Goal: Obtain resource: Obtain resource

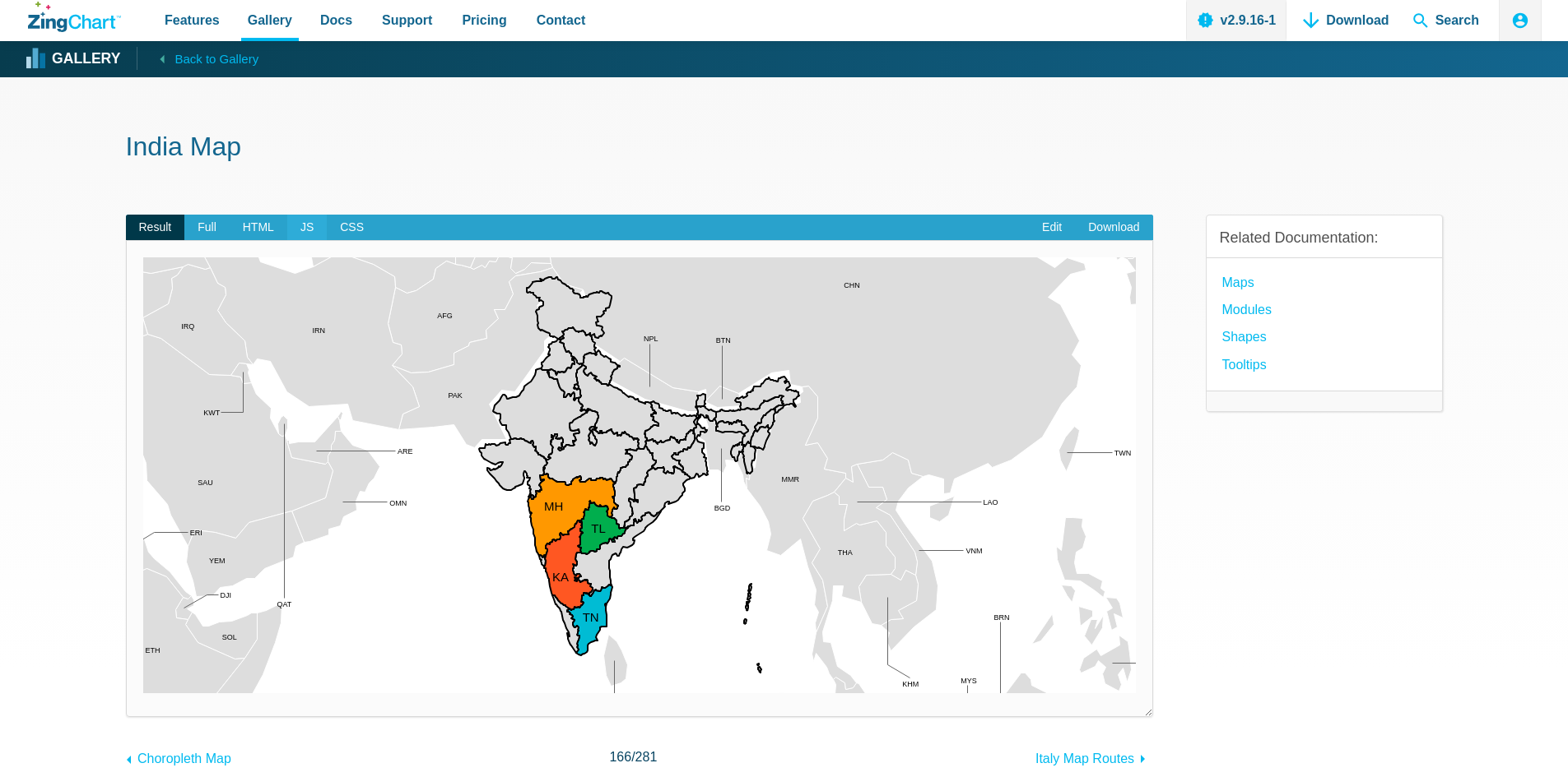
click at [289, 223] on span "JS" at bounding box center [306, 228] width 39 height 26
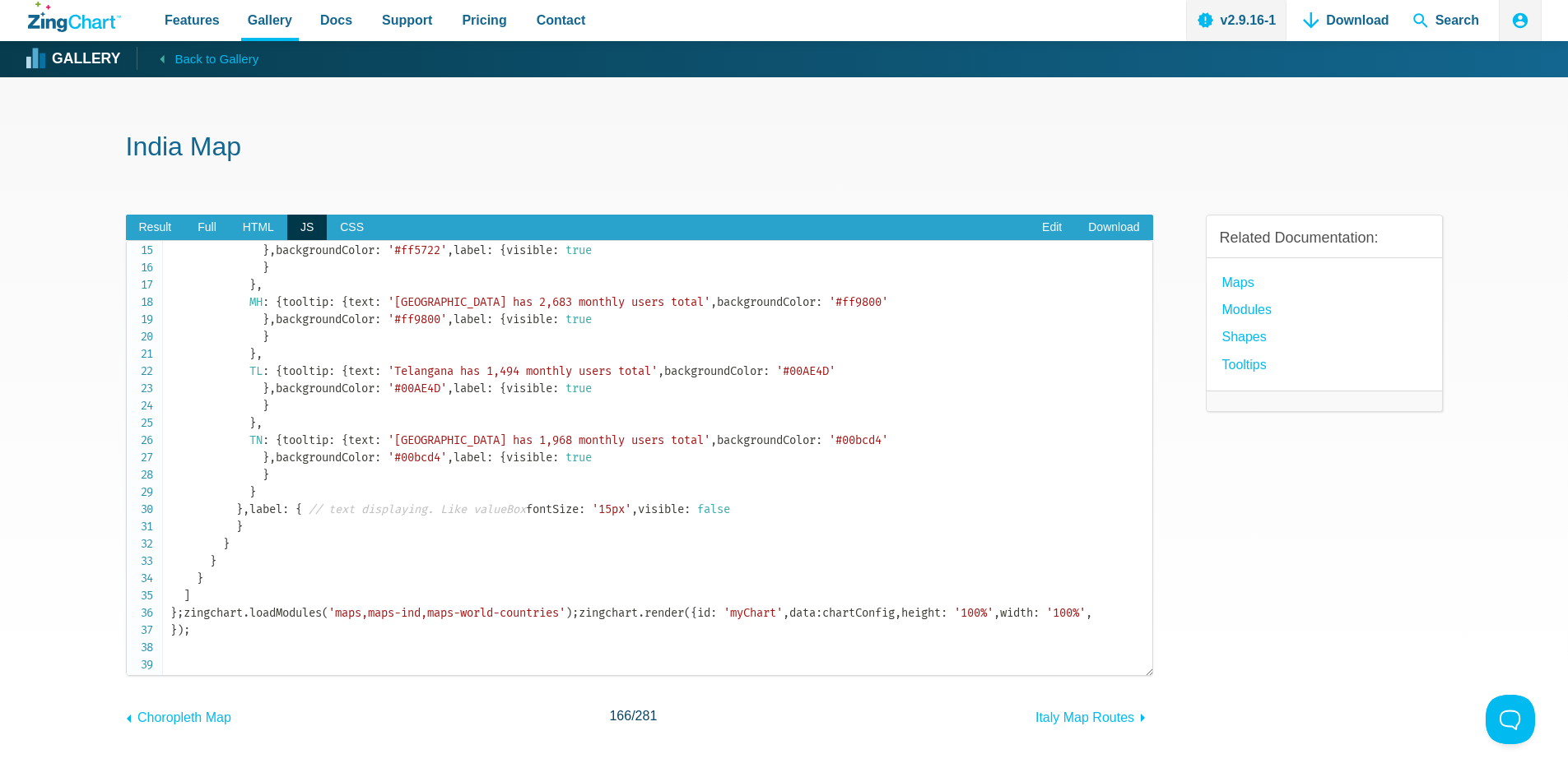
scroll to position [576, 0]
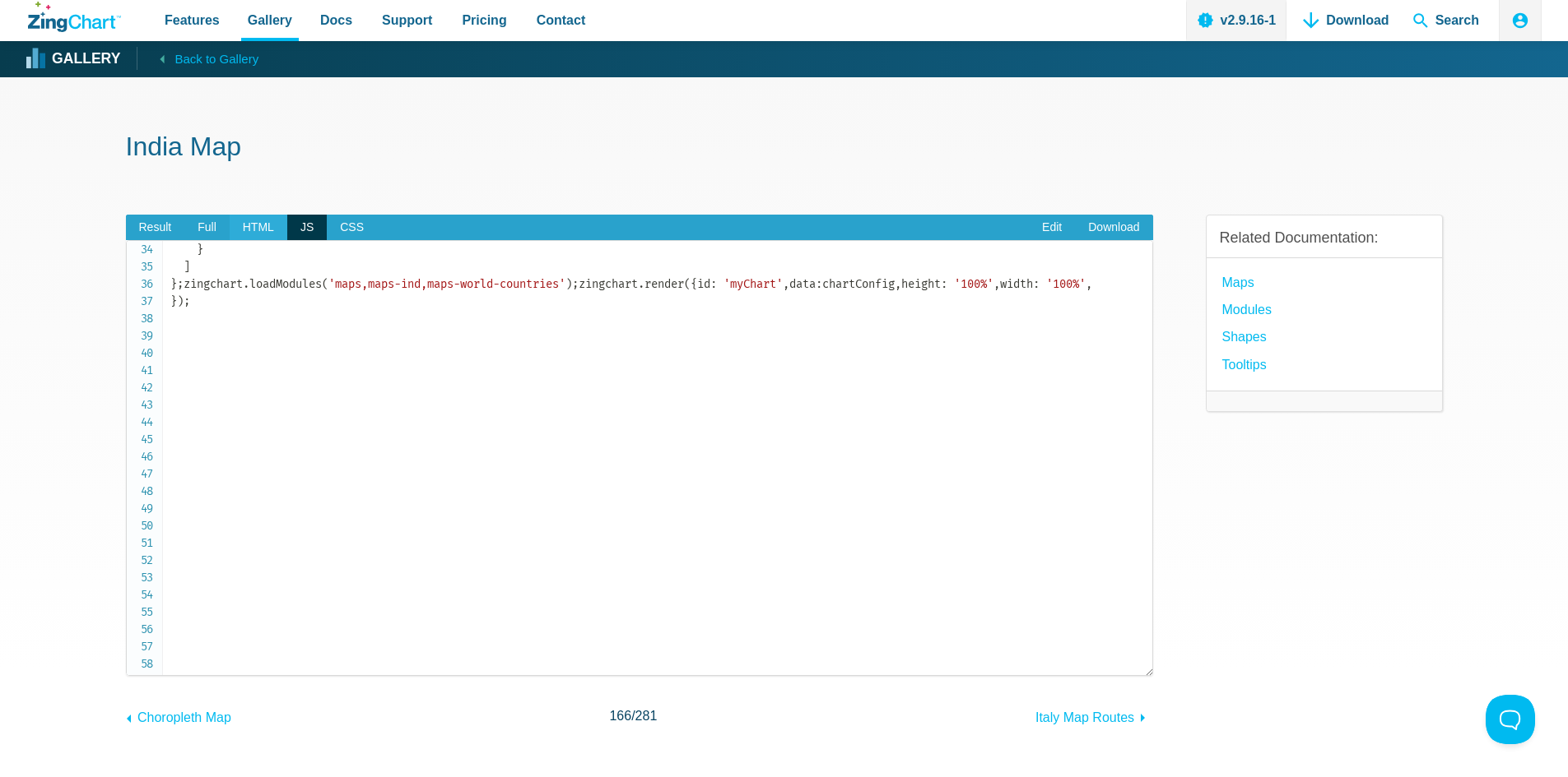
click at [247, 231] on span "HTML" at bounding box center [259, 228] width 58 height 26
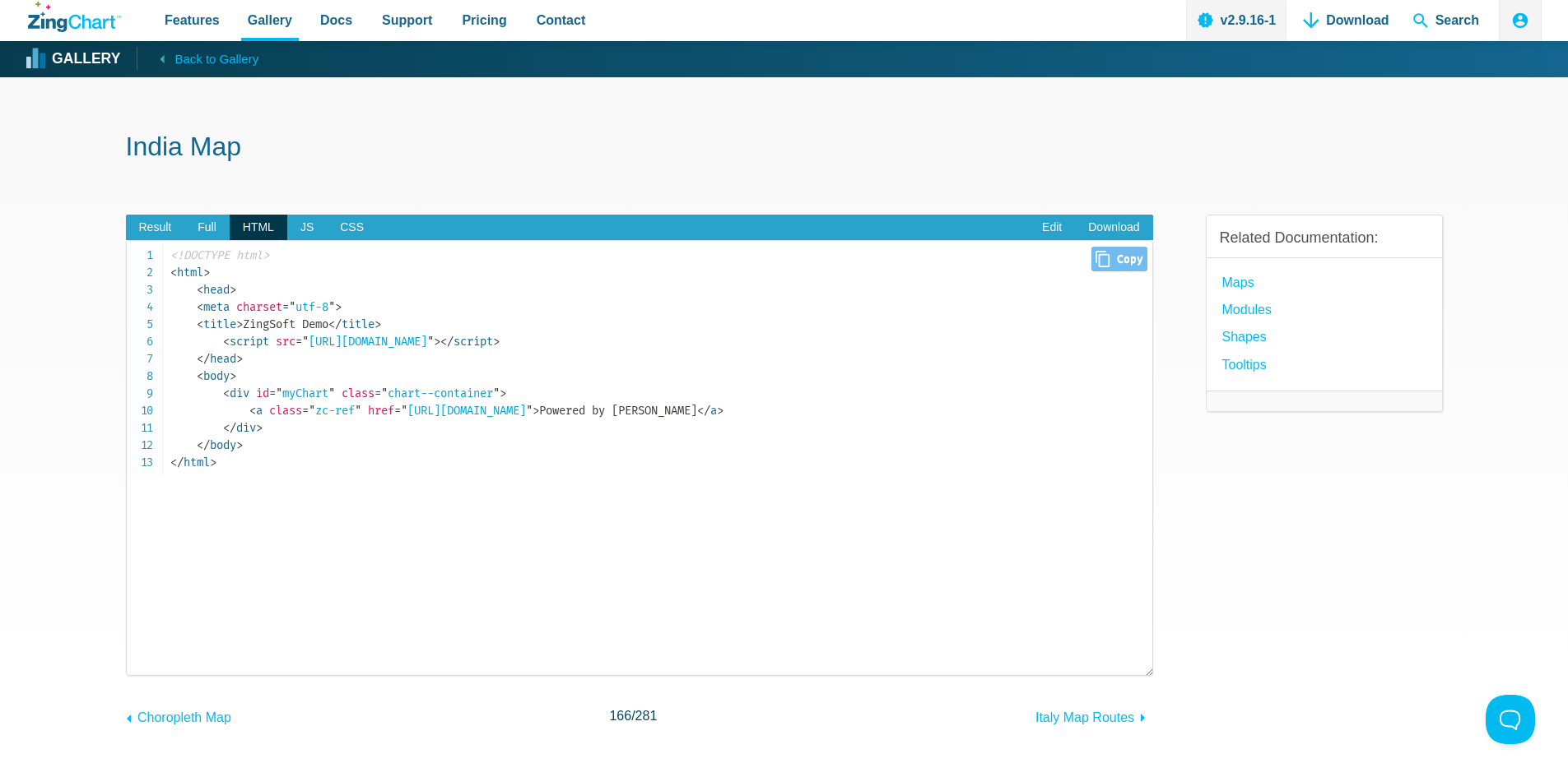
drag, startPoint x: 317, startPoint y: 342, endPoint x: 606, endPoint y: 348, distance: 289.1
click at [434, 348] on span "= " [URL][DOMAIN_NAME] "" at bounding box center [364, 342] width 138 height 14
copy span "[URL][DOMAIN_NAME]"
click at [310, 230] on span "JS" at bounding box center [306, 228] width 39 height 26
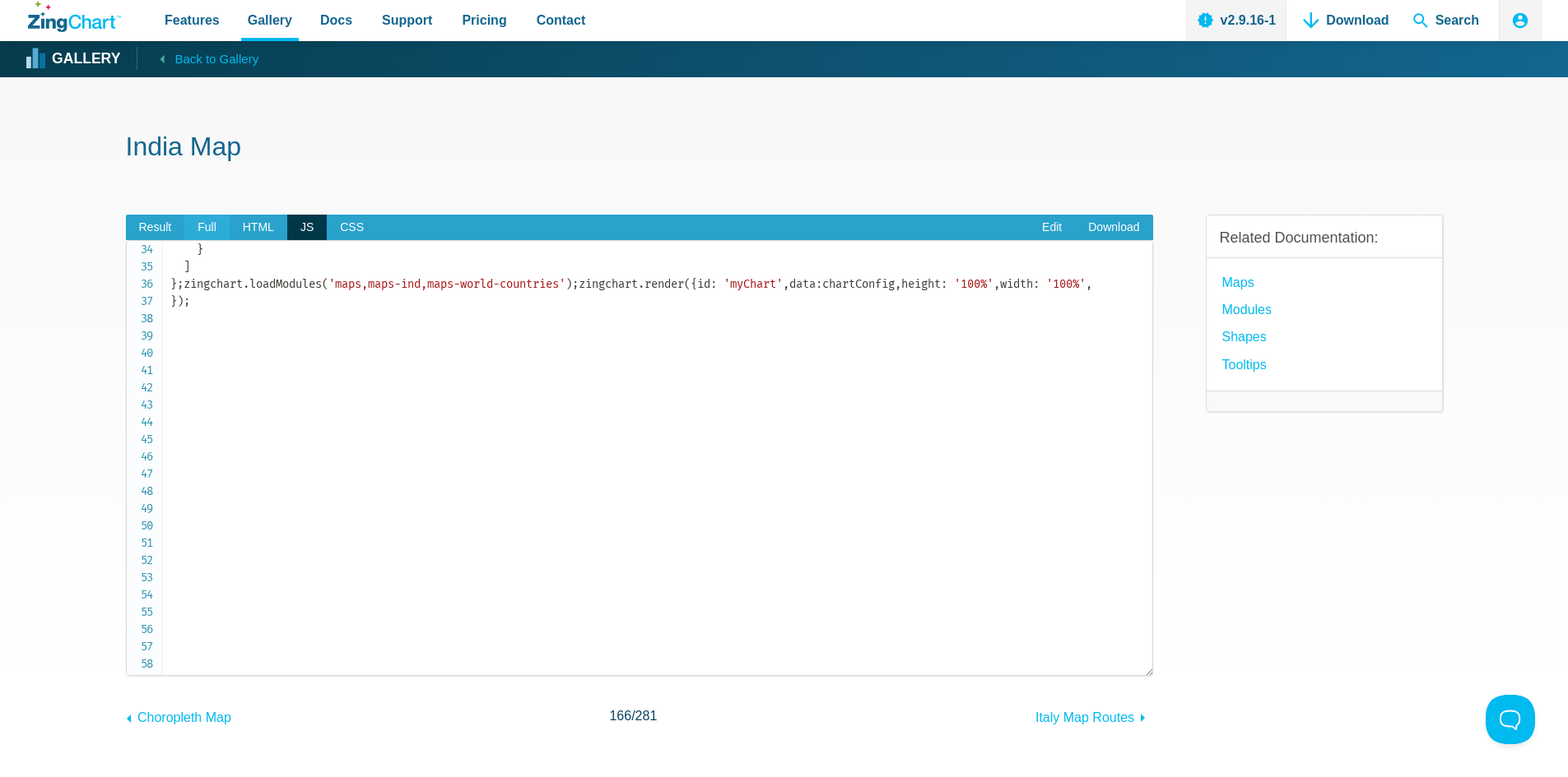
click at [195, 224] on span "Full" at bounding box center [207, 228] width 45 height 26
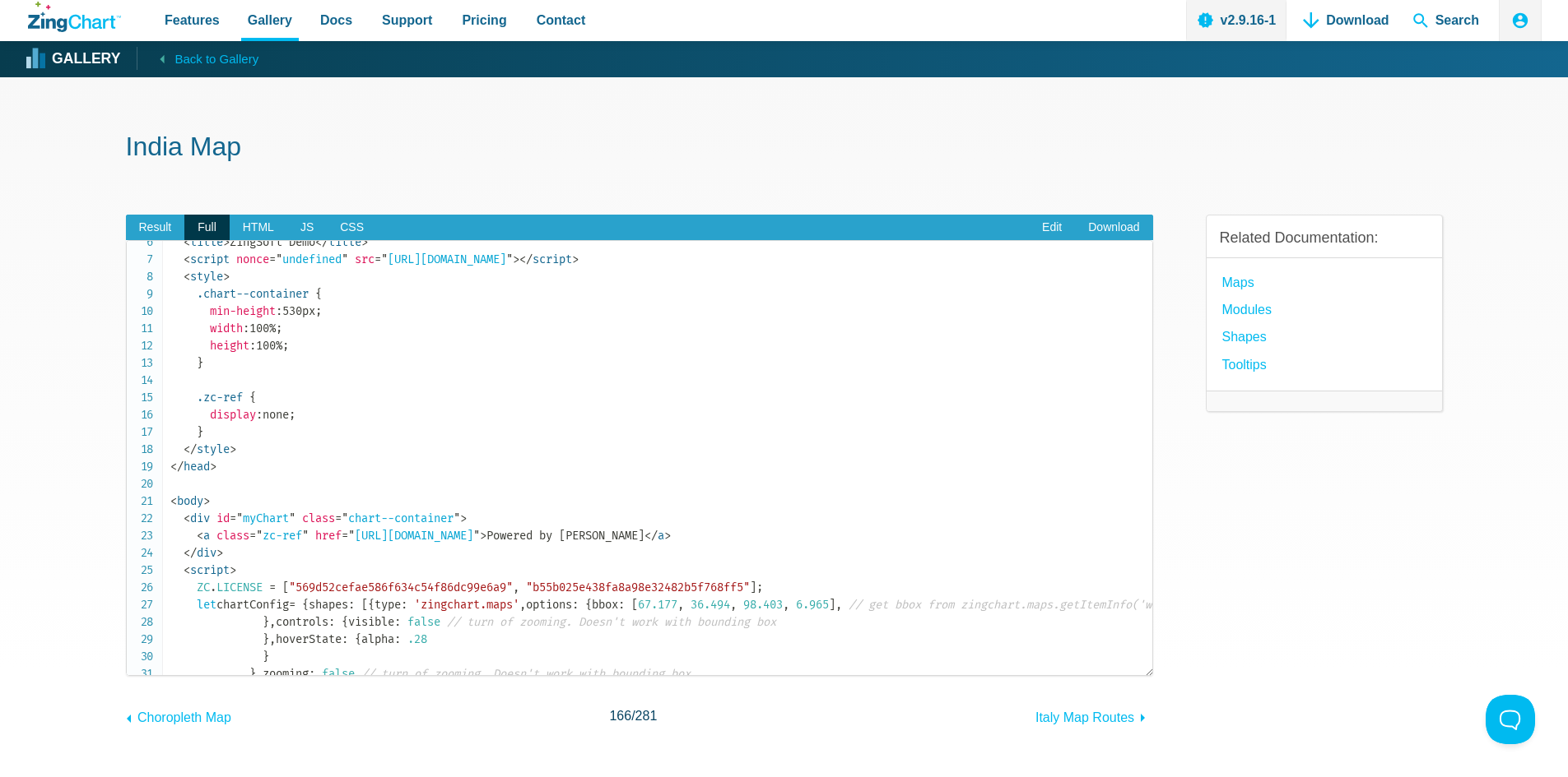
scroll to position [0, 0]
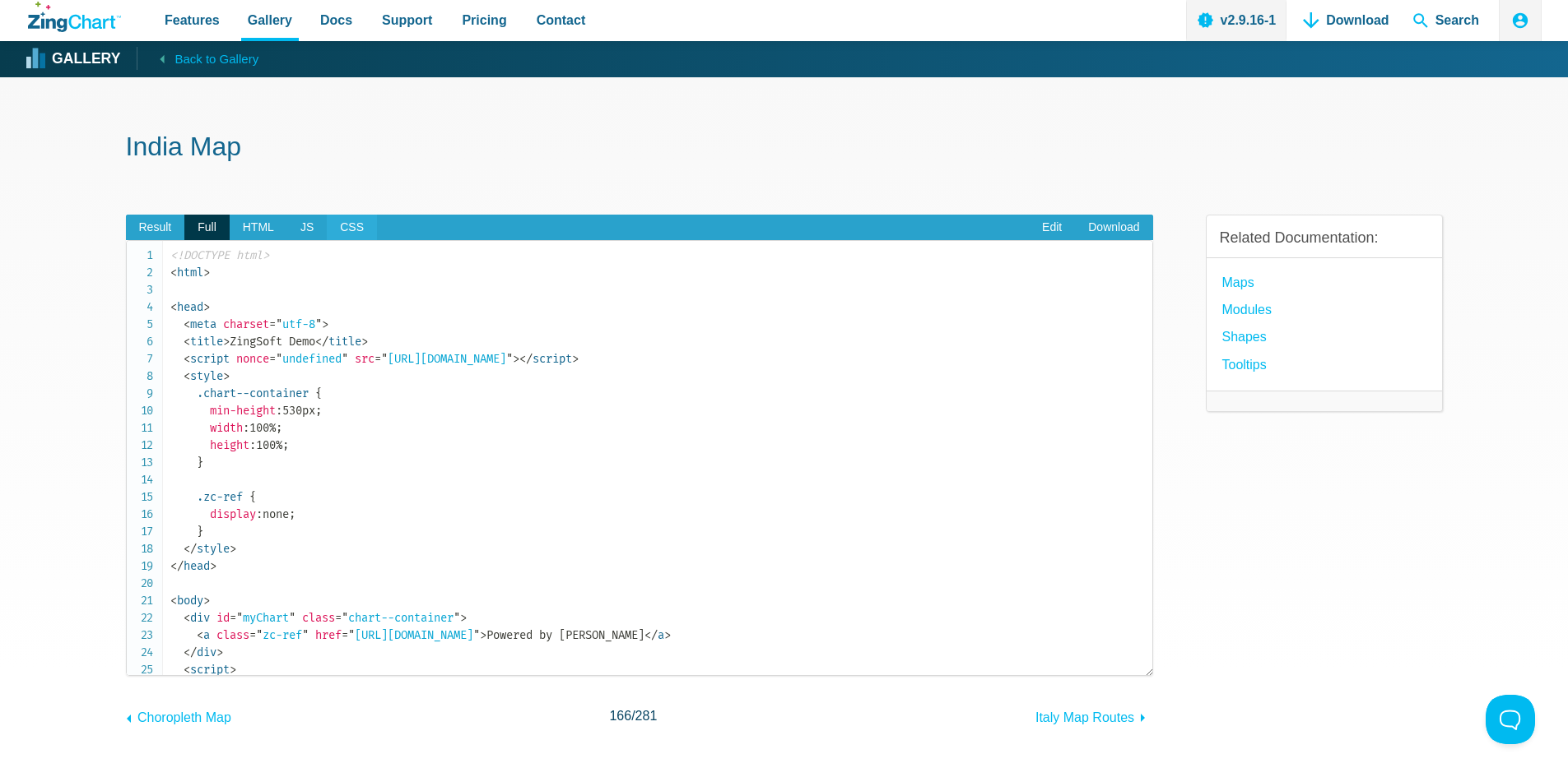
click at [327, 235] on span "CSS" at bounding box center [352, 228] width 50 height 26
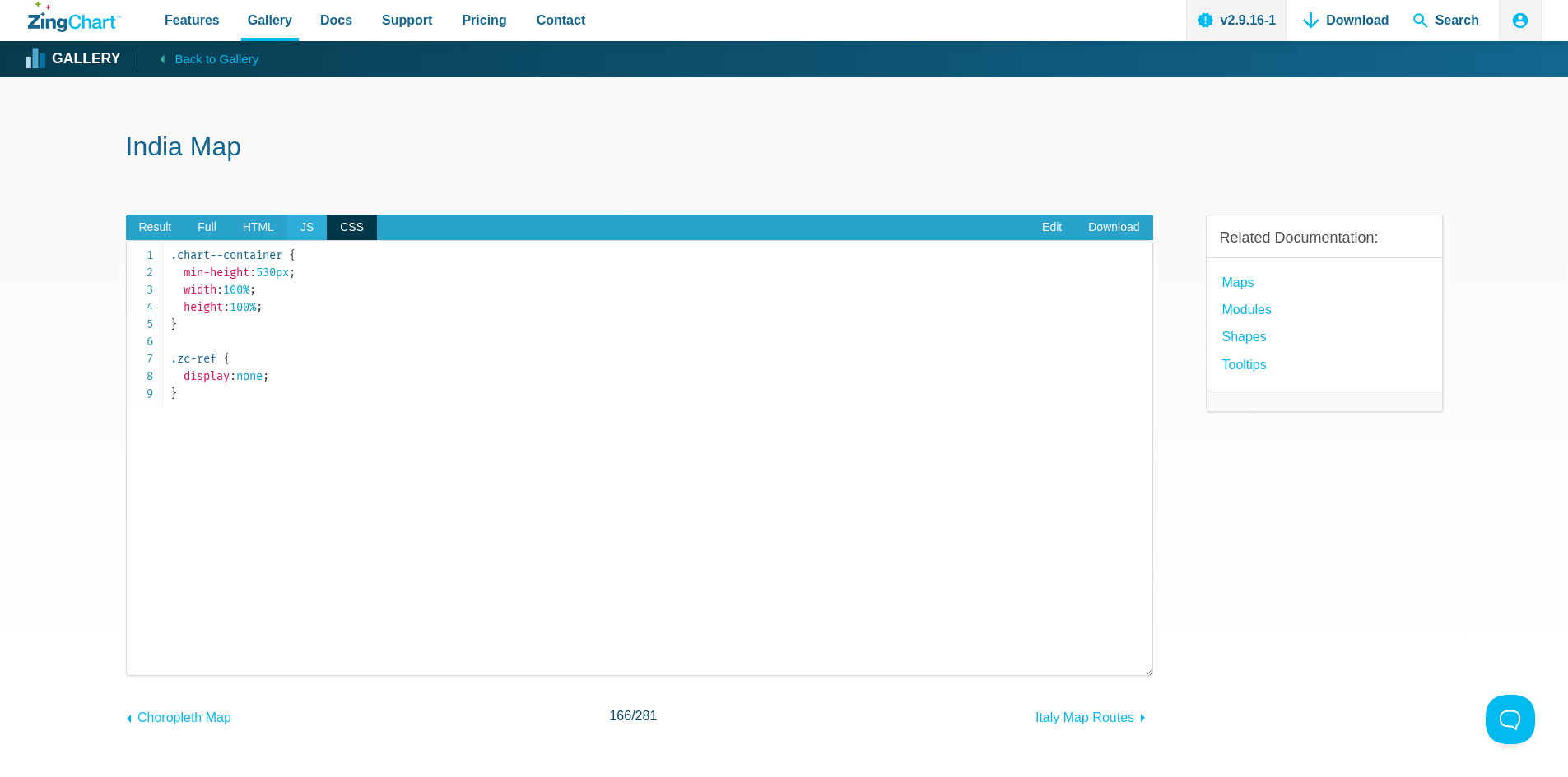
click at [300, 228] on span "JS" at bounding box center [306, 228] width 39 height 26
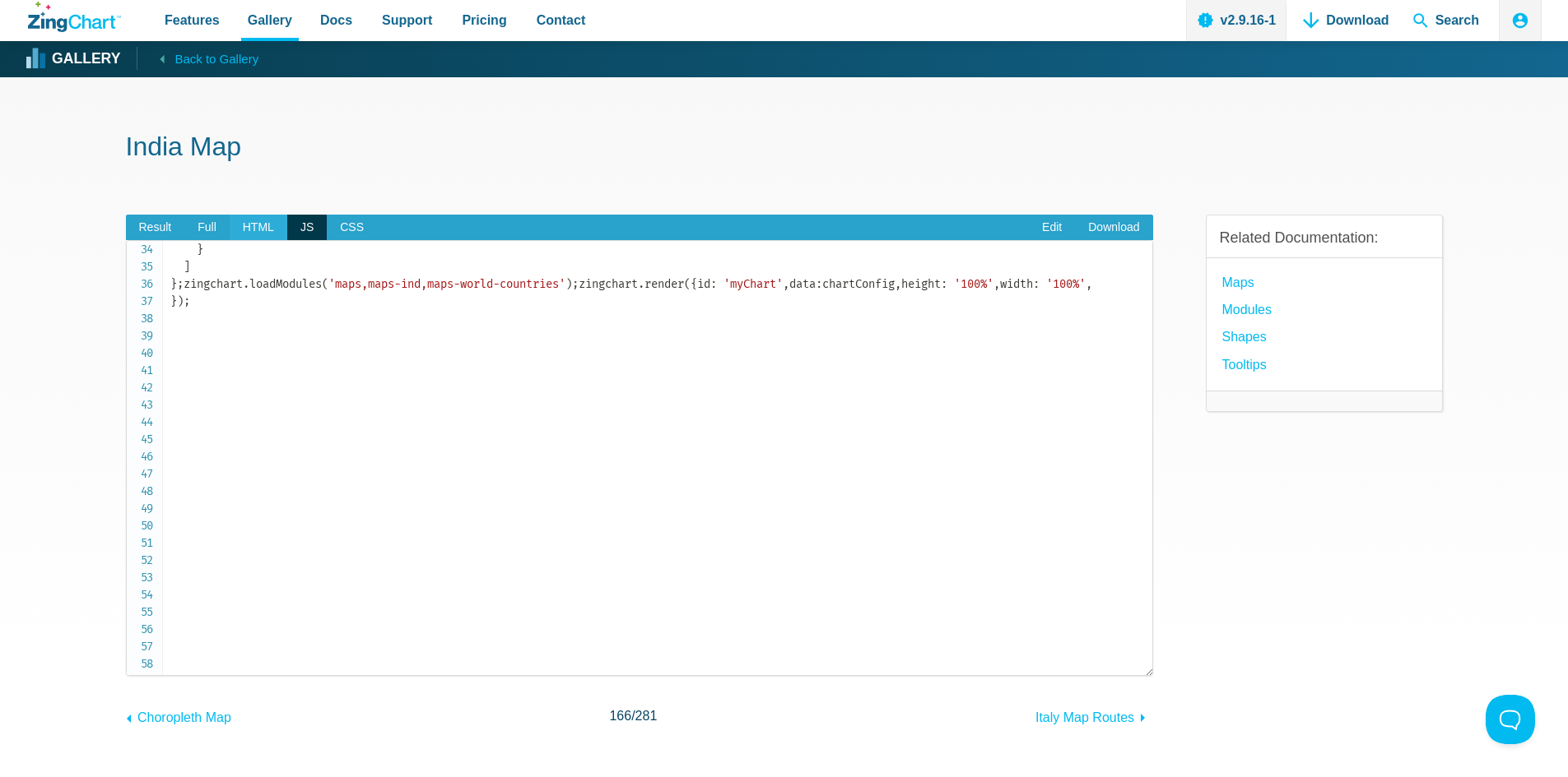
click at [259, 225] on span "HTML" at bounding box center [259, 228] width 58 height 26
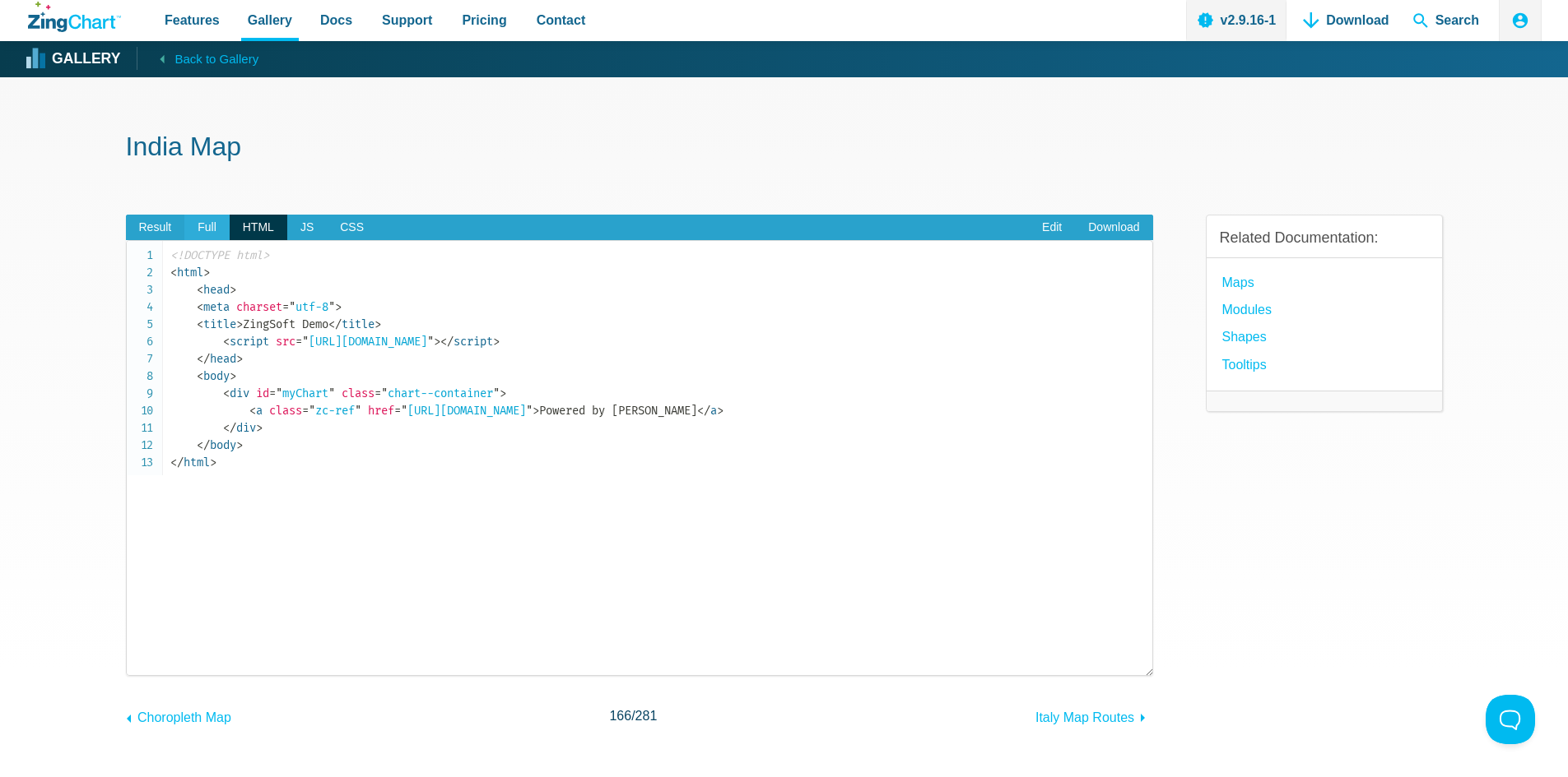
click at [211, 224] on span "Full" at bounding box center [207, 228] width 45 height 26
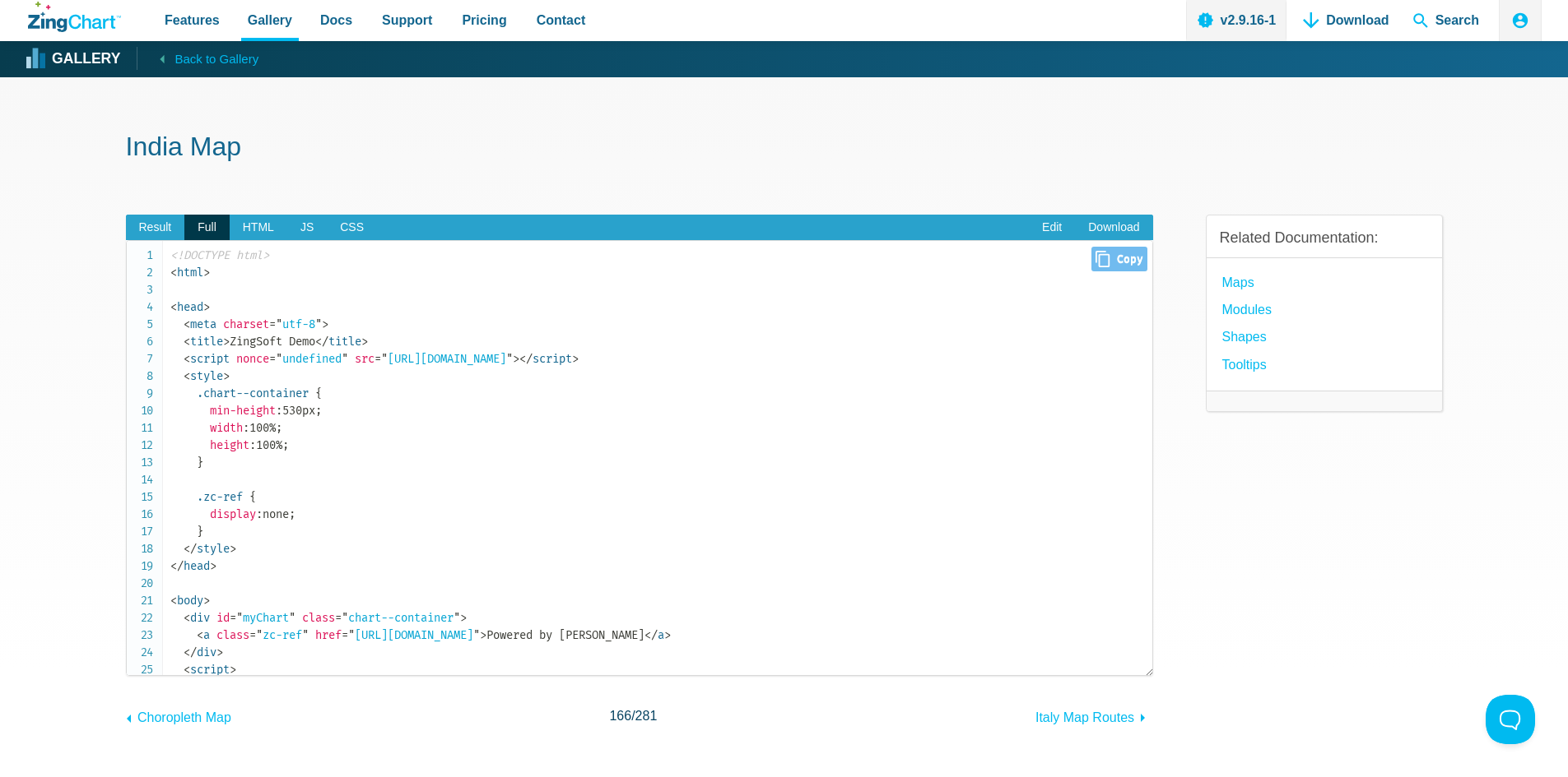
click at [1101, 252] on span "Close Copy" at bounding box center [1119, 259] width 55 height 24
type input "<!DOCTYPE html><html><head> <meta charset="utf-8"> <title>ZingSoft Demo</title>…"
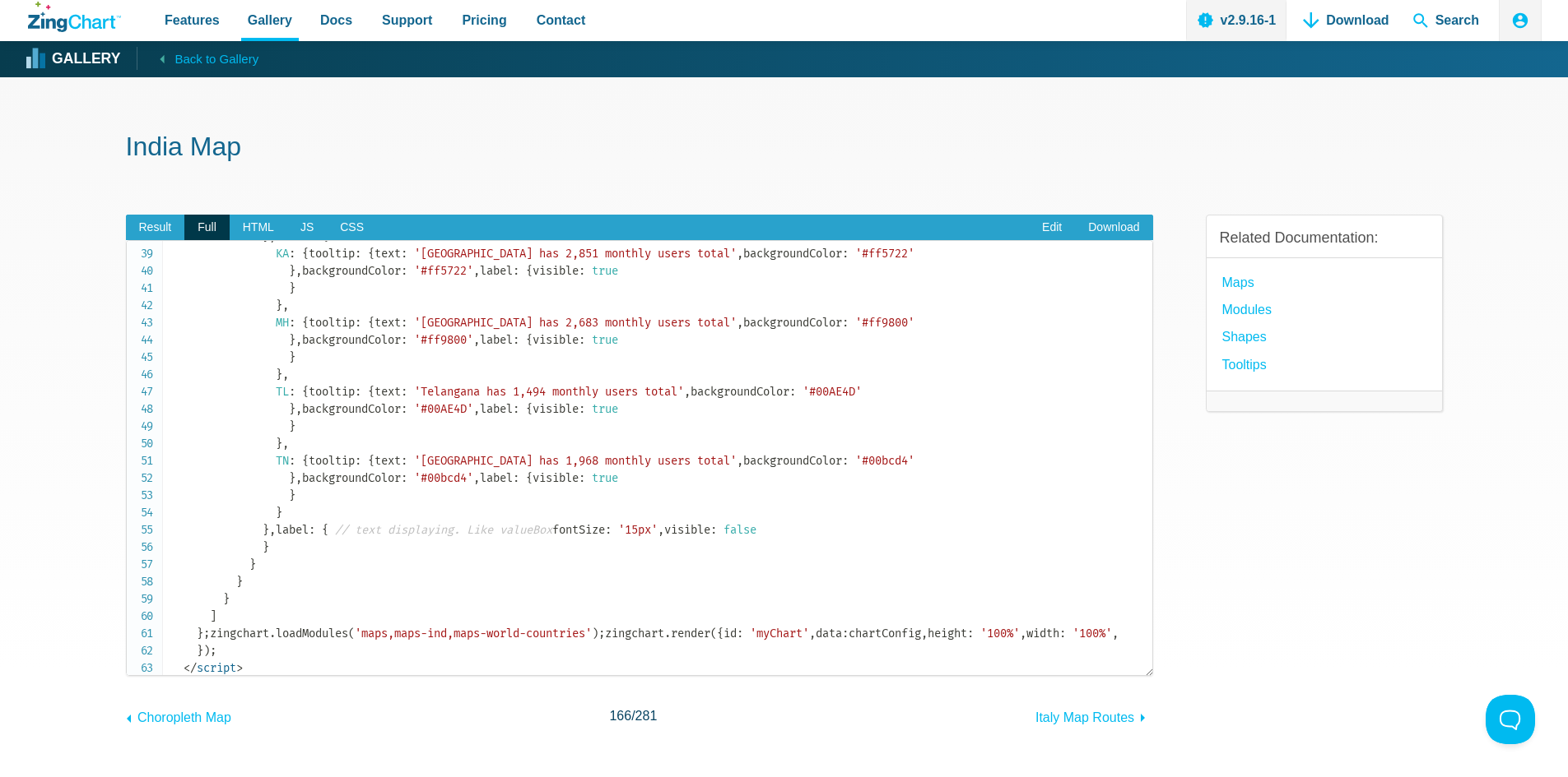
scroll to position [987, 0]
